Goal: Task Accomplishment & Management: Complete application form

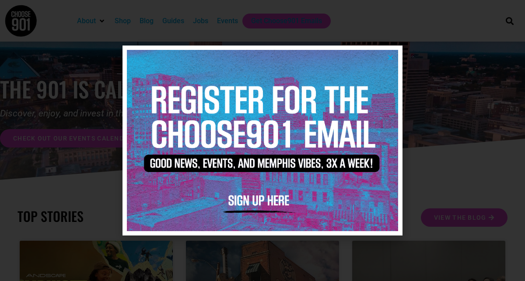
click at [388, 57] on icon "Close" at bounding box center [390, 57] width 7 height 7
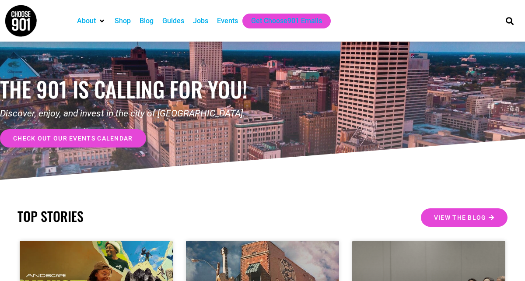
click at [201, 23] on div "Jobs" at bounding box center [200, 21] width 15 height 10
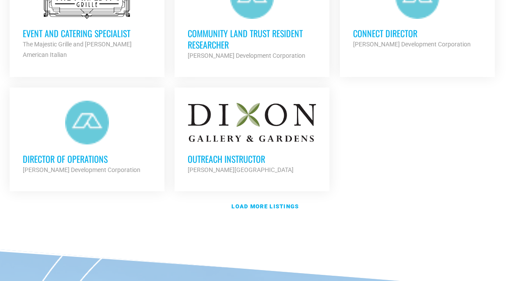
scroll to position [1079, 0]
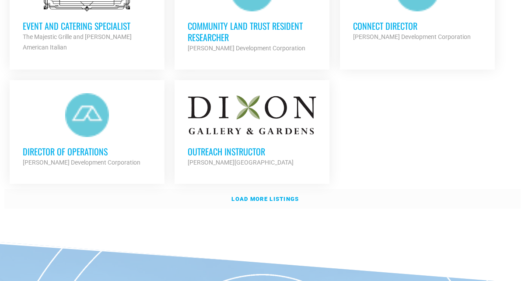
click at [268, 195] on strong "Load more listings" at bounding box center [264, 198] width 67 height 7
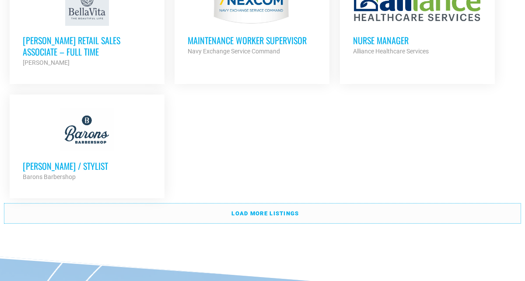
scroll to position [1954, 0]
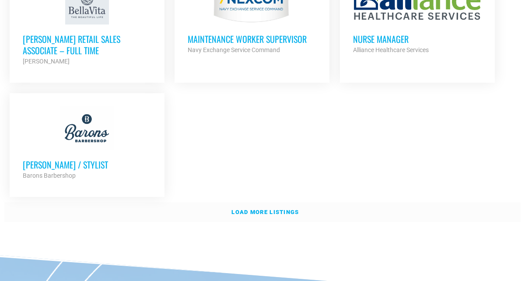
click at [247, 209] on strong "Load more listings" at bounding box center [264, 212] width 67 height 7
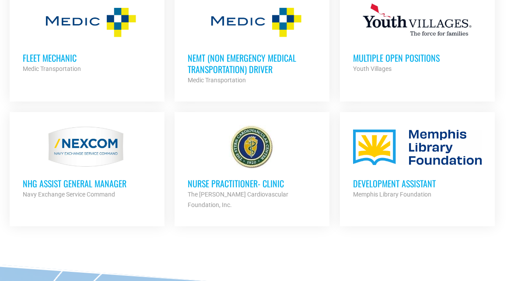
scroll to position [2186, 0]
click at [397, 157] on div at bounding box center [417, 147] width 129 height 44
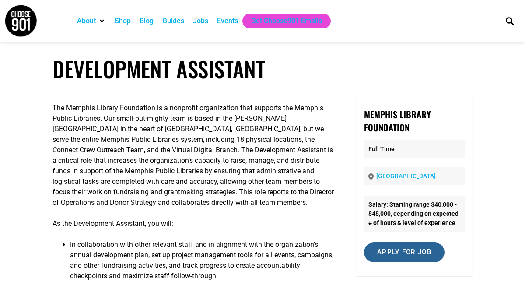
click at [408, 258] on input "Apply for job" at bounding box center [404, 252] width 80 height 20
